Goal: Task Accomplishment & Management: Manage account settings

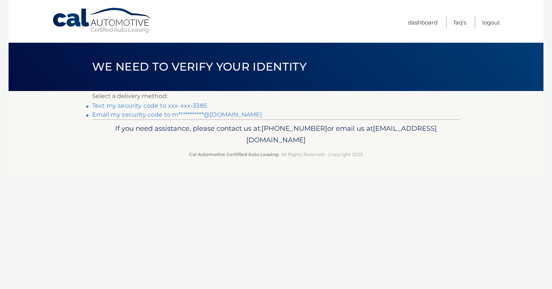
click at [157, 106] on link "Text my security code to xxx-xxx-3385" at bounding box center [149, 105] width 115 height 7
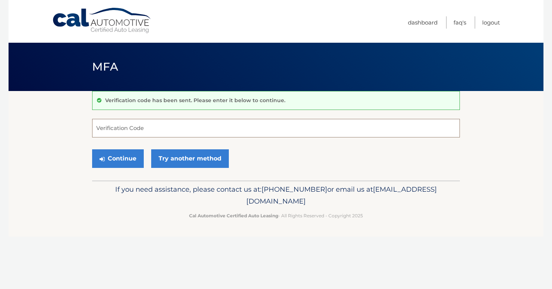
click at [159, 123] on input "Verification Code" at bounding box center [276, 128] width 368 height 19
type input "724138"
click at [128, 156] on button "Continue" at bounding box center [118, 158] width 52 height 19
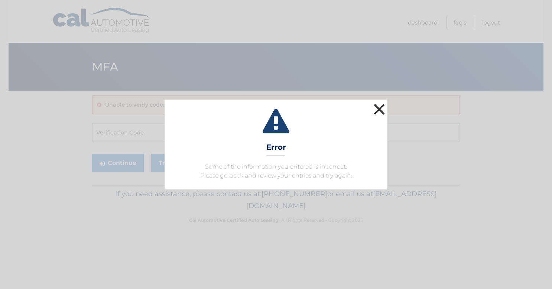
click at [381, 108] on button "×" at bounding box center [379, 109] width 15 height 15
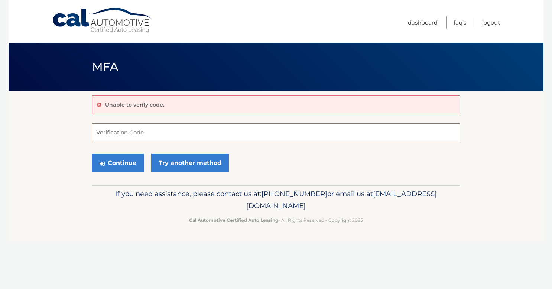
click at [326, 130] on input "Verification Code" at bounding box center [276, 132] width 368 height 19
type input "724136"
click at [124, 164] on button "Continue" at bounding box center [118, 163] width 52 height 19
